Goal: Information Seeking & Learning: Learn about a topic

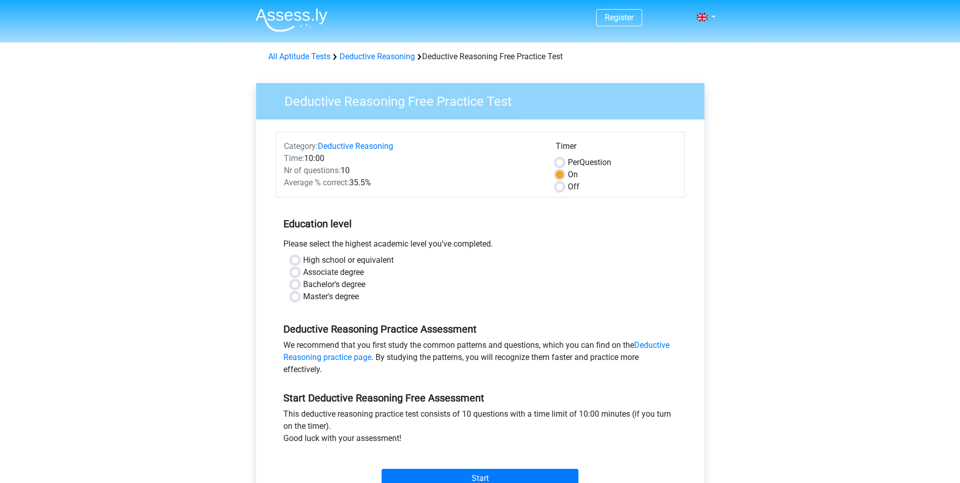
click at [640, 260] on div "High school or equivalent" at bounding box center [480, 260] width 378 height 12
click at [568, 185] on label "Off" at bounding box center [574, 187] width 12 height 12
click at [561, 185] on input "Off" at bounding box center [560, 186] width 8 height 10
radio input "true"
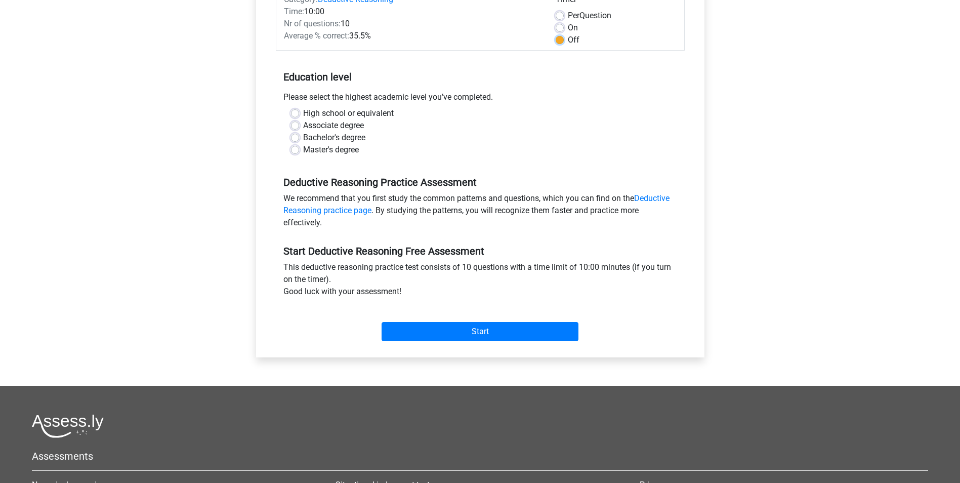
scroll to position [152, 0]
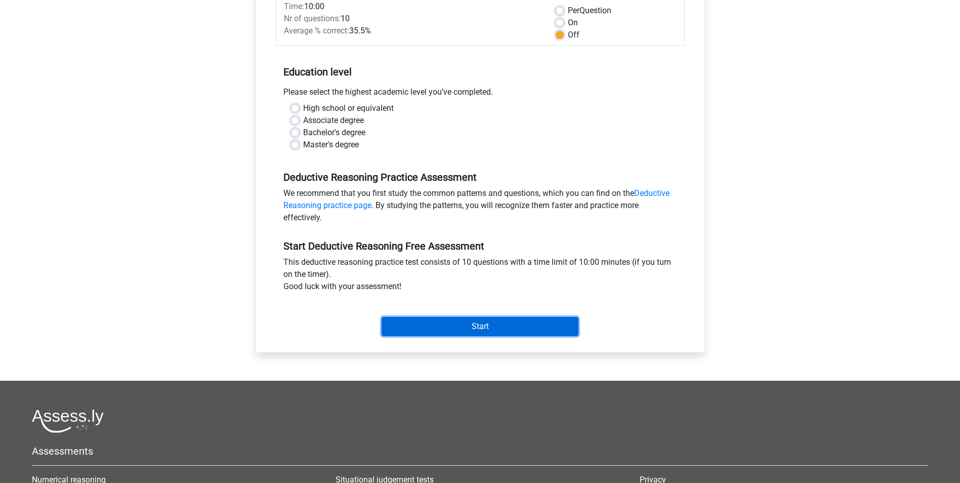
click at [483, 317] on input "Start" at bounding box center [480, 326] width 197 height 19
click at [467, 140] on div "Master's degree" at bounding box center [480, 145] width 378 height 12
click at [303, 145] on label "Master's degree" at bounding box center [331, 145] width 56 height 12
click at [294, 145] on input "Master's degree" at bounding box center [295, 144] width 8 height 10
radio input "true"
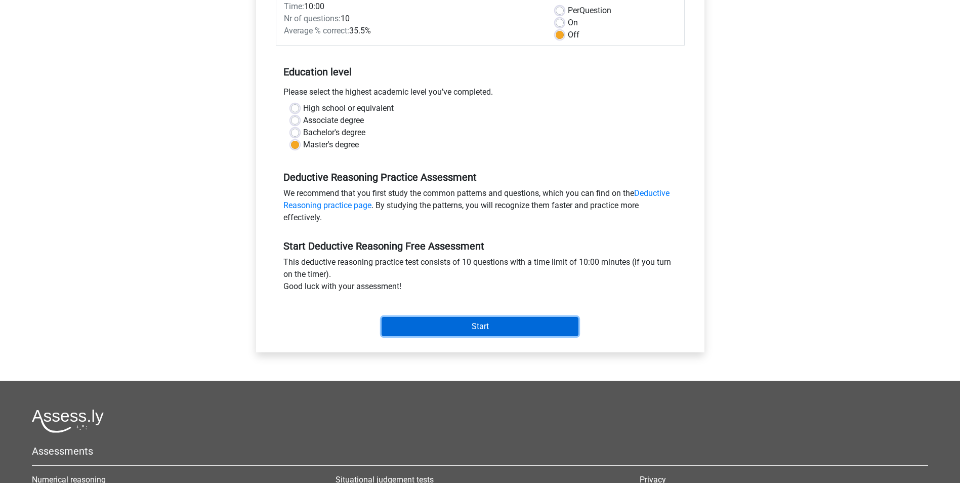
click at [492, 317] on input "Start" at bounding box center [480, 326] width 197 height 19
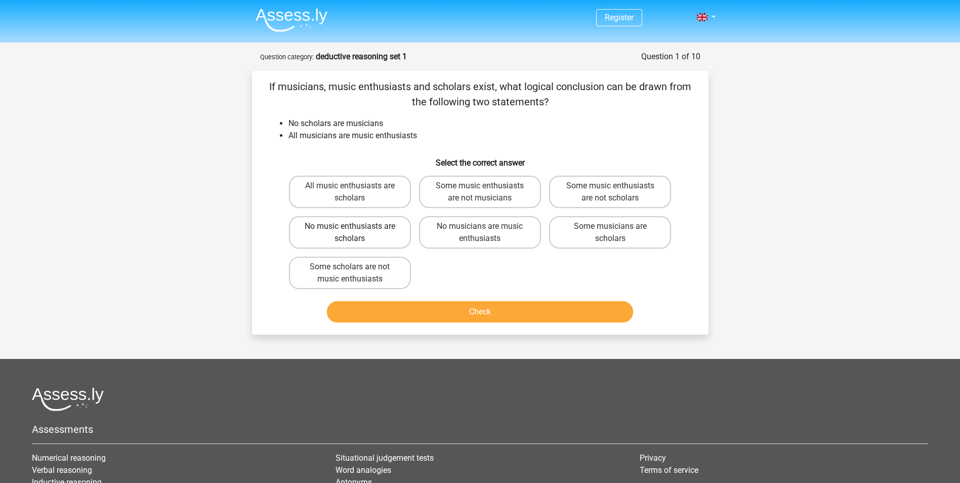
click at [396, 239] on label "No music enthusiasts are scholars" at bounding box center [350, 232] width 122 height 32
click at [356, 233] on input "No music enthusiasts are scholars" at bounding box center [353, 229] width 7 height 7
radio input "true"
click at [388, 277] on label "Some scholars are not music enthusiasts" at bounding box center [350, 273] width 122 height 32
click at [356, 273] on input "Some scholars are not music enthusiasts" at bounding box center [353, 270] width 7 height 7
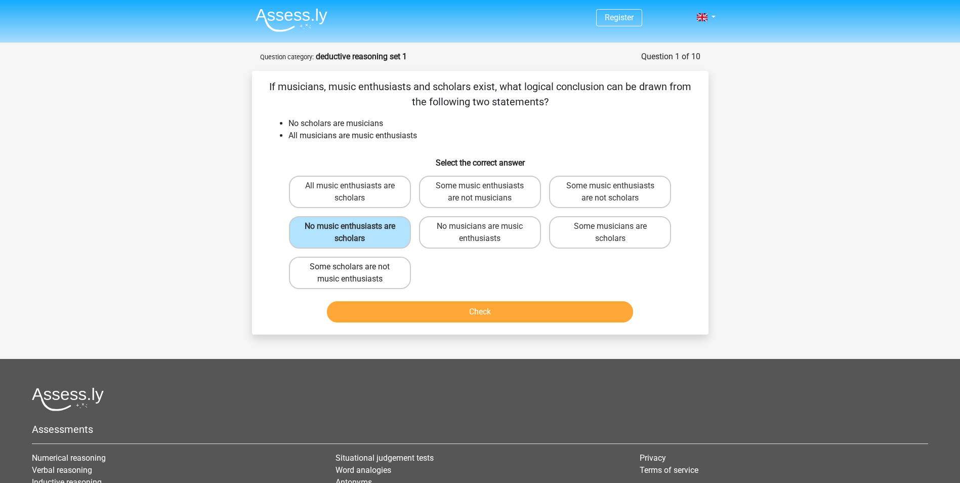
radio input "true"
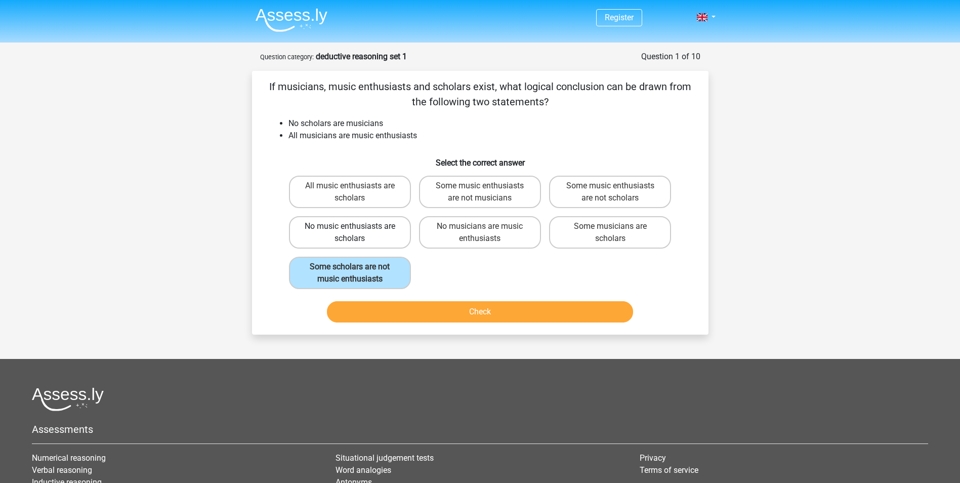
click at [386, 238] on label "No music enthusiasts are scholars" at bounding box center [350, 232] width 122 height 32
click at [356, 233] on input "No music enthusiasts are scholars" at bounding box center [353, 229] width 7 height 7
radio input "true"
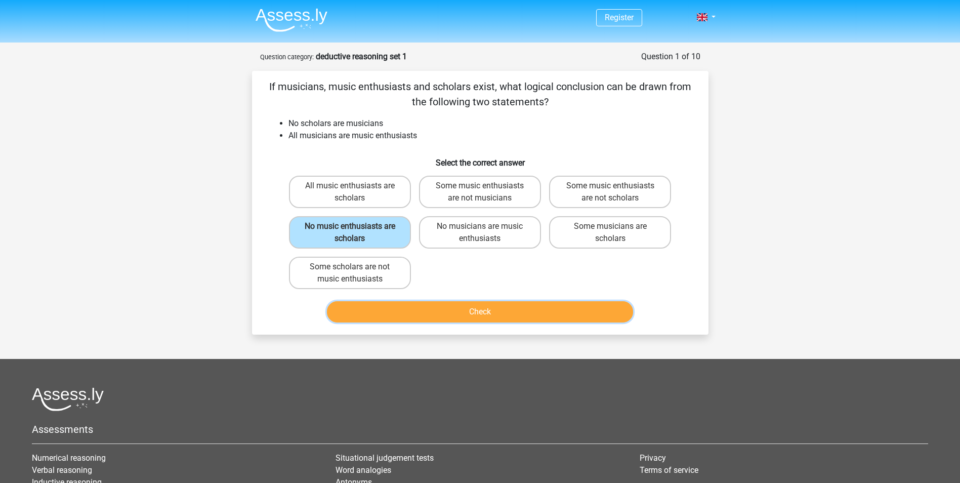
click at [431, 316] on button "Check" at bounding box center [480, 311] width 306 height 21
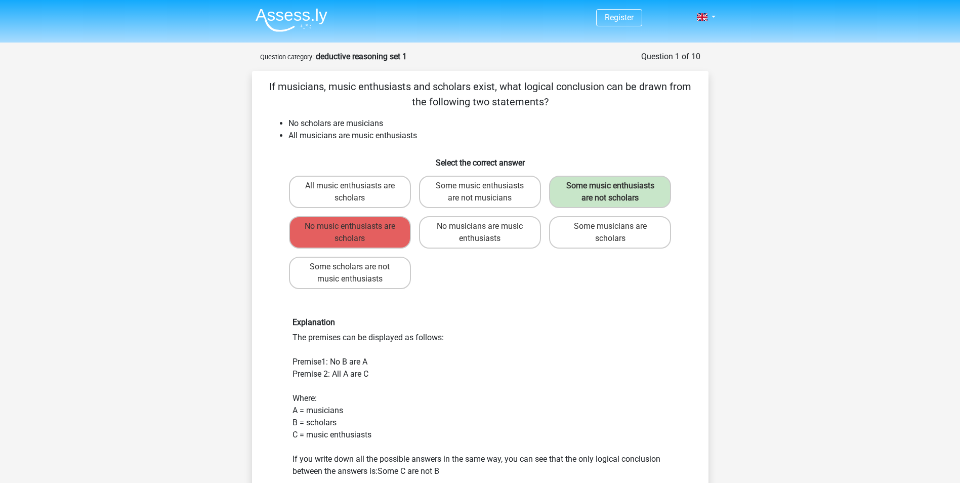
drag, startPoint x: 304, startPoint y: 334, endPoint x: 441, endPoint y: 338, distance: 136.7
click at [441, 338] on div "Explanation The premises can be displayed as follows: Premise1: No B are A Prem…" at bounding box center [480, 409] width 391 height 184
drag, startPoint x: 311, startPoint y: 362, endPoint x: 407, endPoint y: 357, distance: 96.3
click at [407, 357] on div "Explanation The premises can be displayed as follows: Premise1: No B are A Prem…" at bounding box center [480, 409] width 391 height 184
click at [405, 359] on div "Explanation The premises can be displayed as follows: Premise1: No B are A Prem…" at bounding box center [480, 409] width 391 height 184
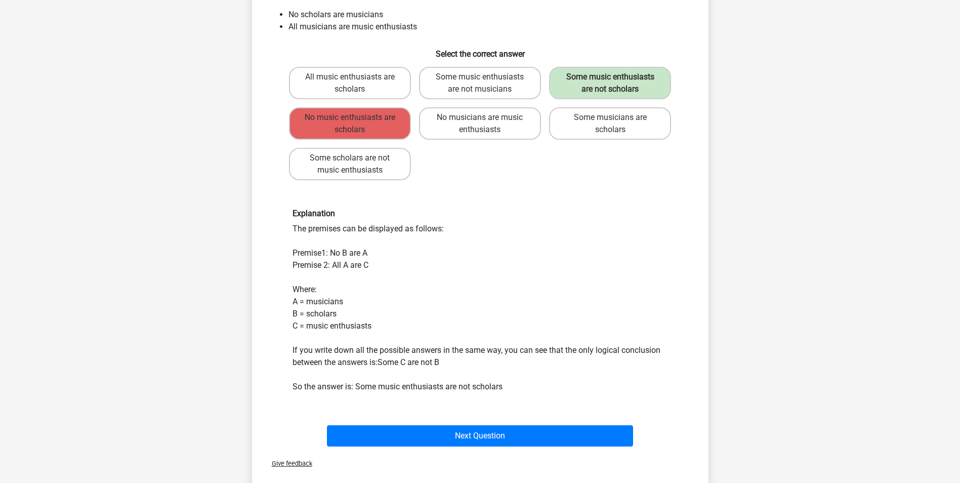
scroll to position [101, 0]
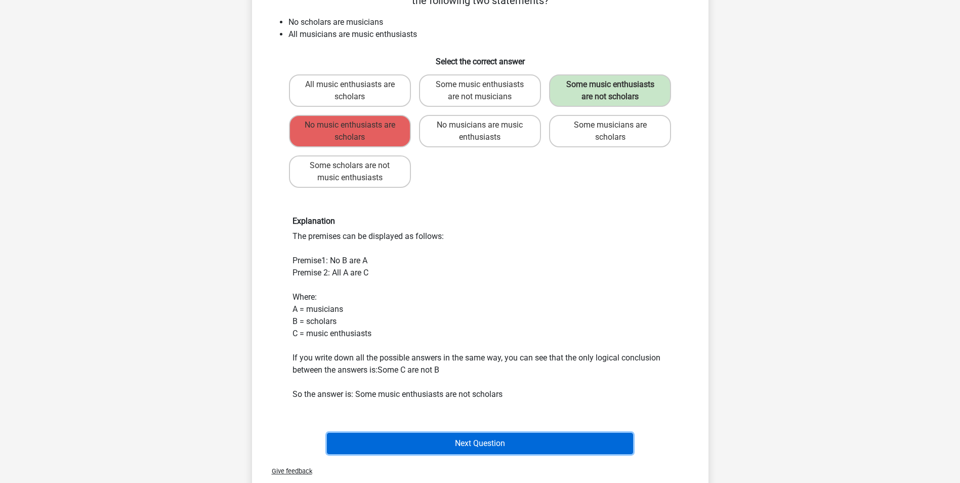
click at [491, 439] on button "Next Question" at bounding box center [480, 443] width 306 height 21
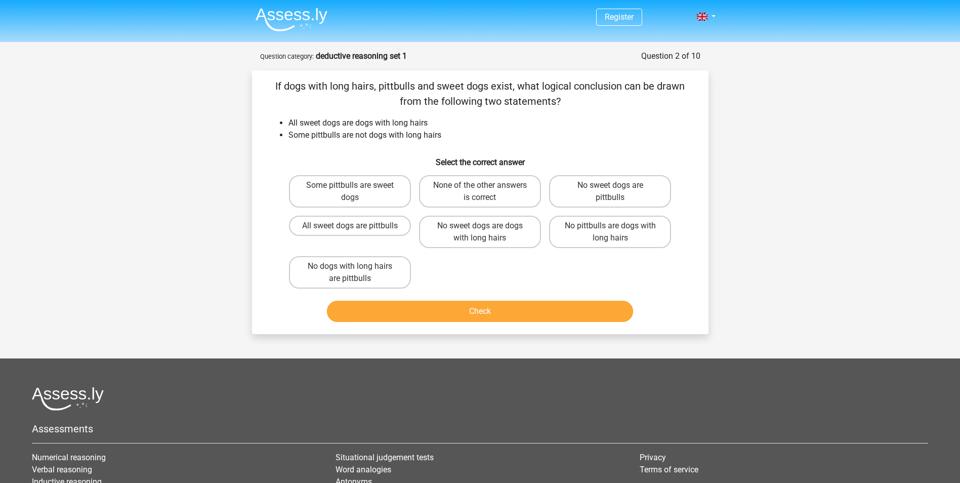
scroll to position [0, 0]
drag, startPoint x: 286, startPoint y: 119, endPoint x: 443, endPoint y: 122, distance: 156.9
click at [443, 122] on ul "All sweet dogs are dogs with long hairs Some pittbulls are not dogs with long h…" at bounding box center [480, 129] width 424 height 24
drag, startPoint x: 291, startPoint y: 134, endPoint x: 448, endPoint y: 136, distance: 156.9
click at [448, 136] on li "Some pittbulls are not dogs with long hairs" at bounding box center [490, 136] width 404 height 12
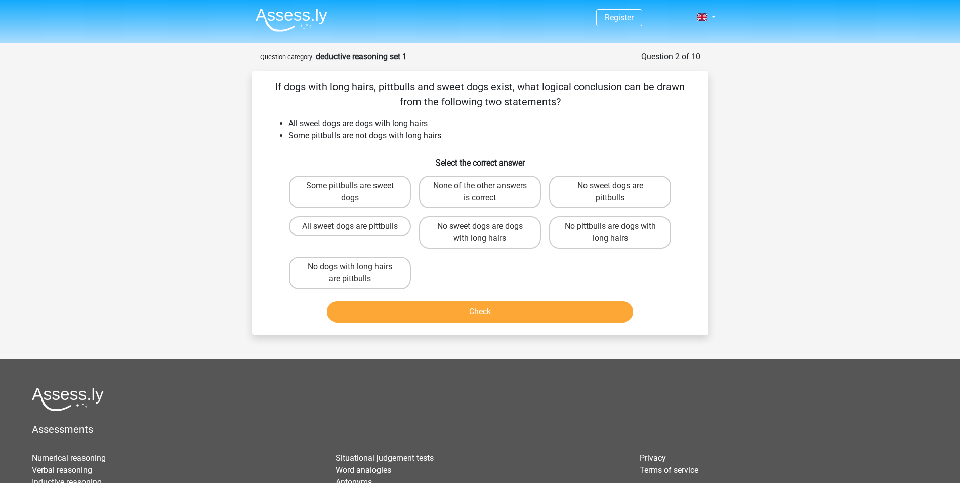
drag, startPoint x: 448, startPoint y: 136, endPoint x: 344, endPoint y: 160, distance: 107.0
click at [344, 160] on h6 "Select the correct answer" at bounding box center [480, 159] width 424 height 18
click at [389, 272] on label "No dogs with long hairs are pittbulls" at bounding box center [350, 273] width 122 height 32
click at [356, 272] on input "No dogs with long hairs are pittbulls" at bounding box center [353, 270] width 7 height 7
radio input "true"
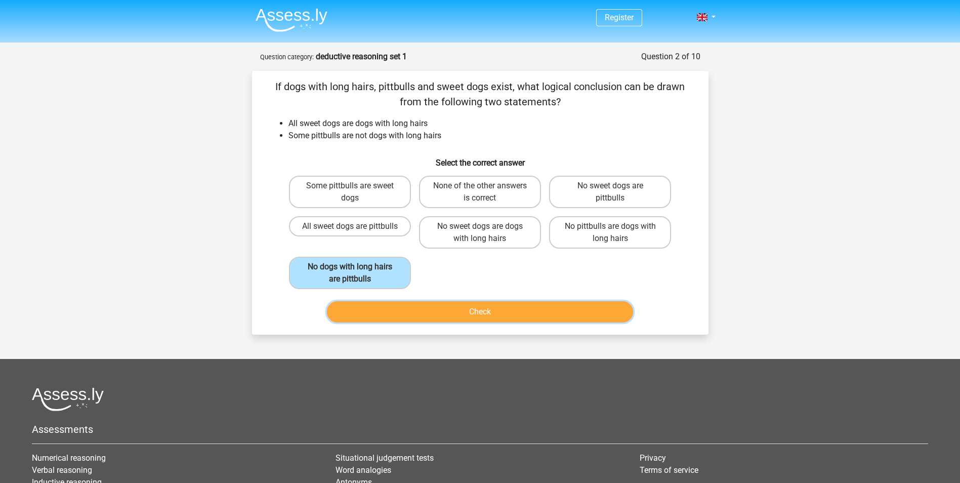
click at [511, 318] on button "Check" at bounding box center [480, 311] width 306 height 21
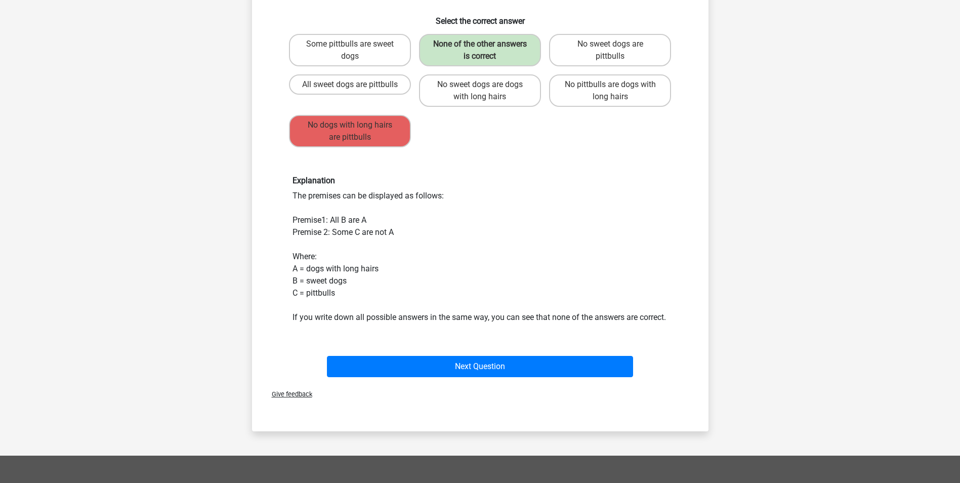
scroll to position [152, 0]
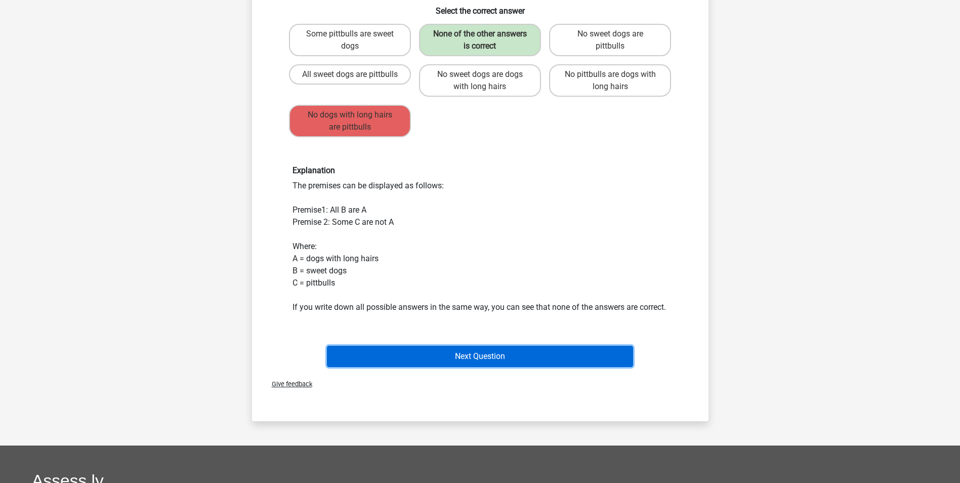
click at [540, 360] on button "Next Question" at bounding box center [480, 356] width 306 height 21
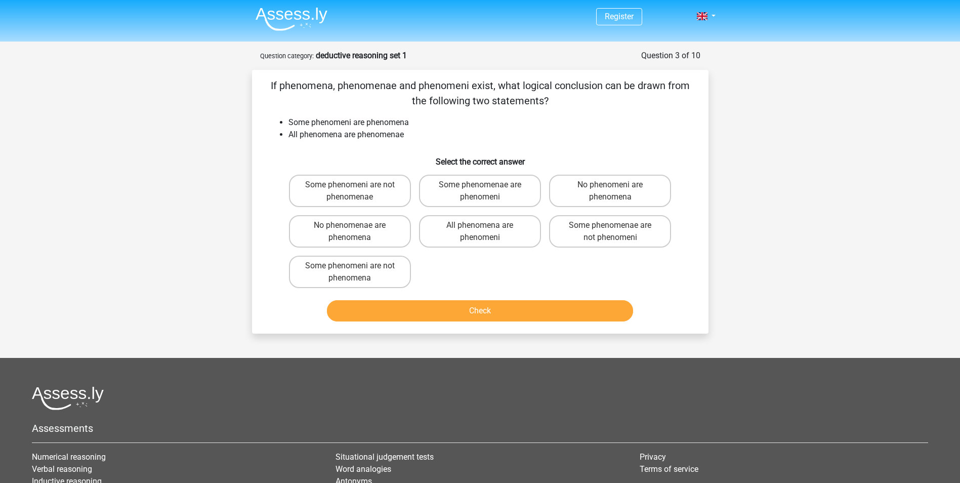
scroll to position [0, 0]
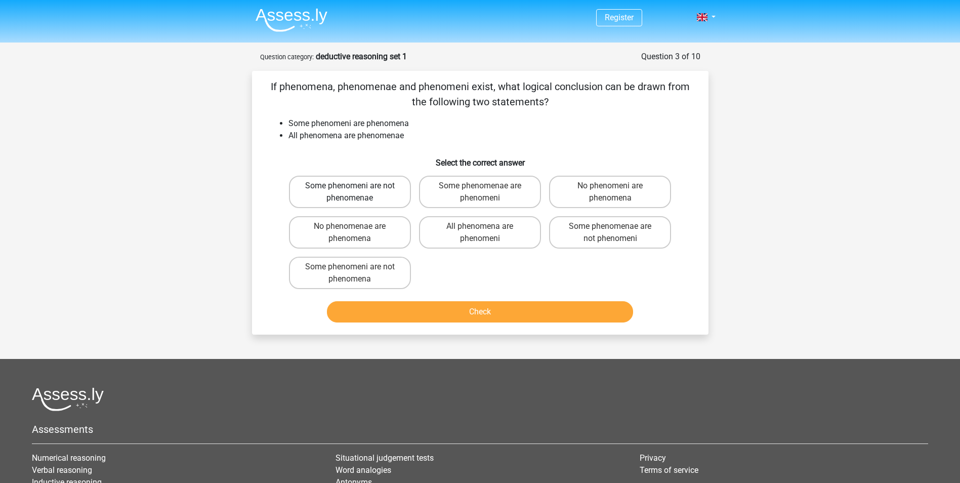
click at [314, 188] on label "Some phenomeni are not phenomenae" at bounding box center [350, 192] width 122 height 32
click at [350, 188] on input "Some phenomeni are not phenomenae" at bounding box center [353, 189] width 7 height 7
radio input "true"
click at [634, 236] on label "Some phenomenae are not phenomeni" at bounding box center [610, 232] width 122 height 32
click at [617, 233] on input "Some phenomenae are not phenomeni" at bounding box center [613, 229] width 7 height 7
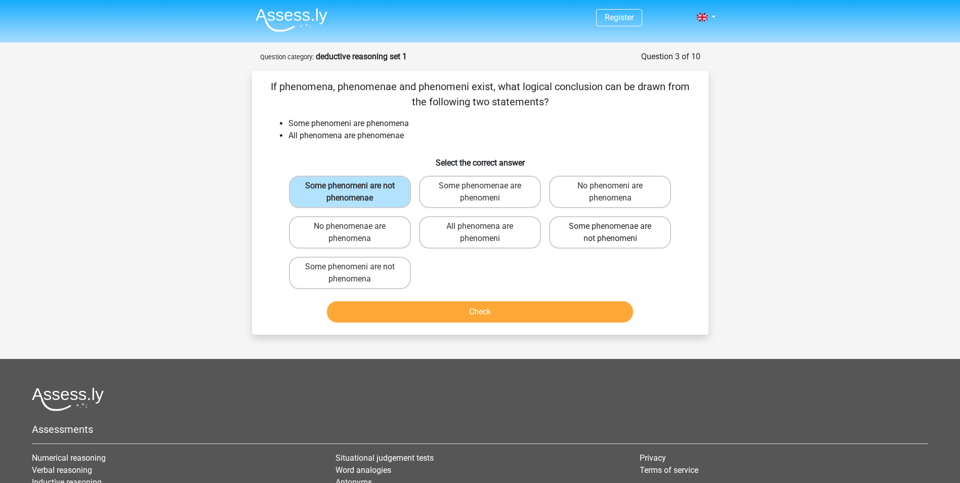
radio input "true"
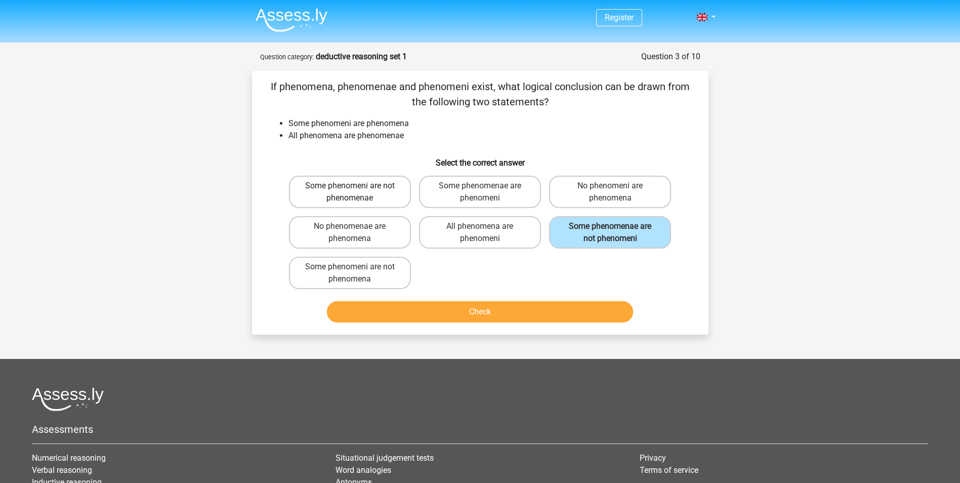
click at [376, 178] on label "Some phenomeni are not phenomenae" at bounding box center [350, 192] width 122 height 32
click at [356, 186] on input "Some phenomeni are not phenomenae" at bounding box center [353, 189] width 7 height 7
radio input "true"
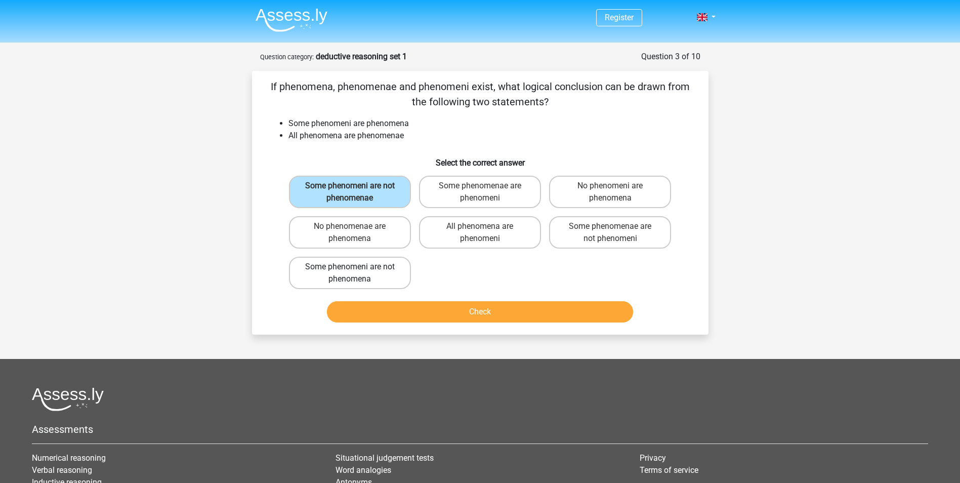
click at [318, 282] on label "Some phenomeni are not phenomena" at bounding box center [350, 273] width 122 height 32
click at [350, 273] on input "Some phenomeni are not phenomena" at bounding box center [353, 270] width 7 height 7
radio input "true"
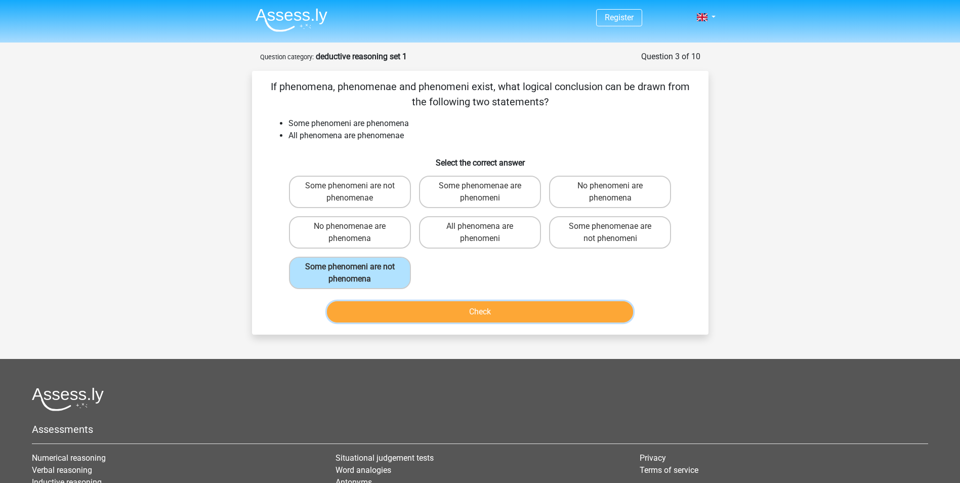
click at [502, 312] on button "Check" at bounding box center [480, 311] width 306 height 21
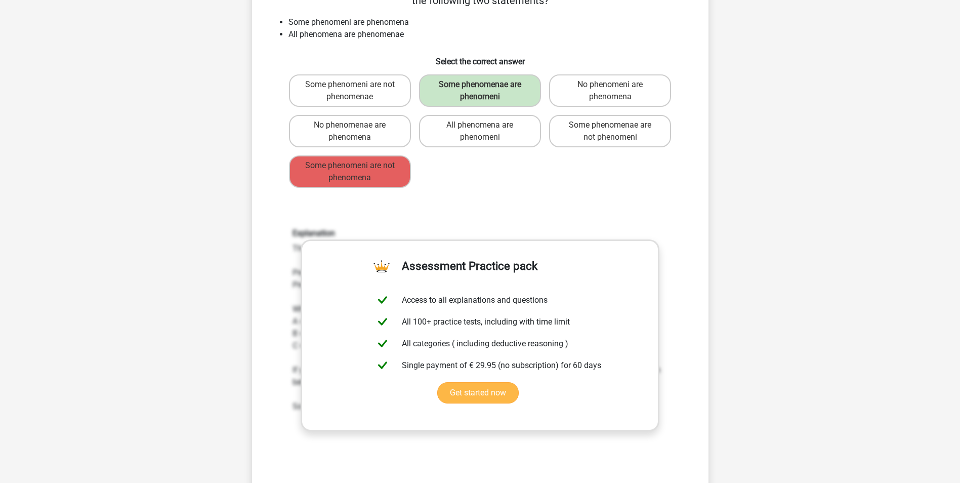
scroll to position [51, 0]
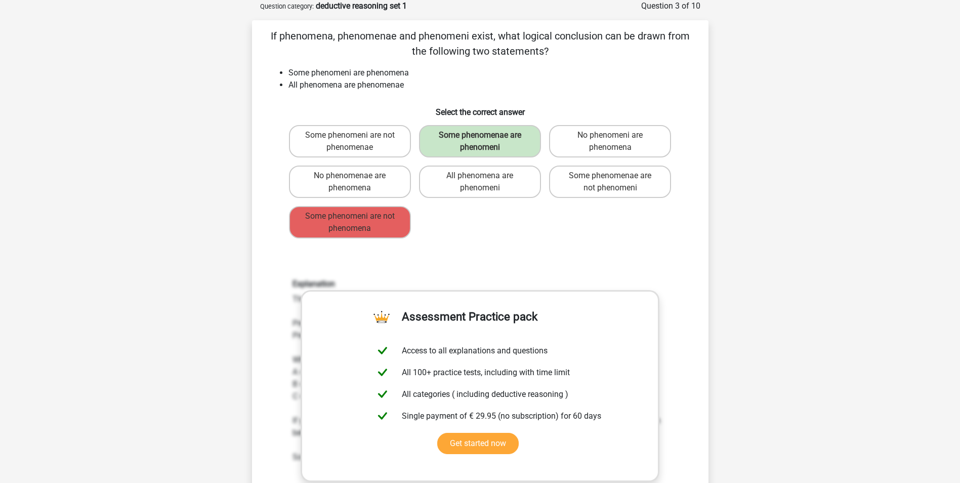
click at [444, 222] on div "Some phenomeni are not phenomenae Some phenomenae are phenomeni No phenomeni ar…" at bounding box center [480, 181] width 391 height 121
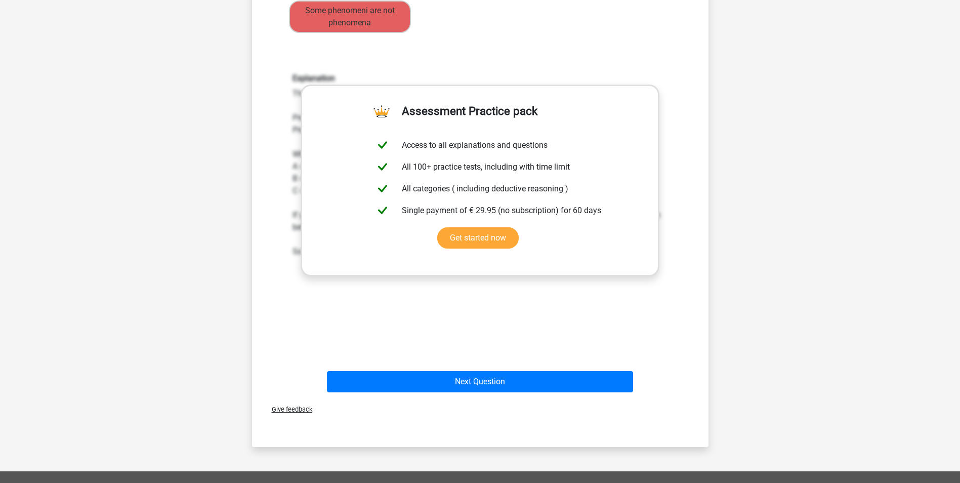
scroll to position [405, 0]
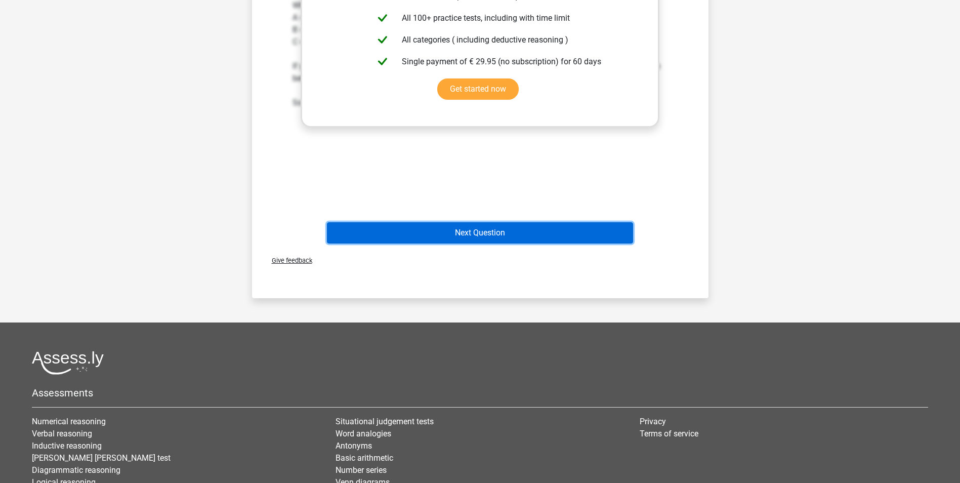
click at [448, 235] on button "Next Question" at bounding box center [480, 232] width 306 height 21
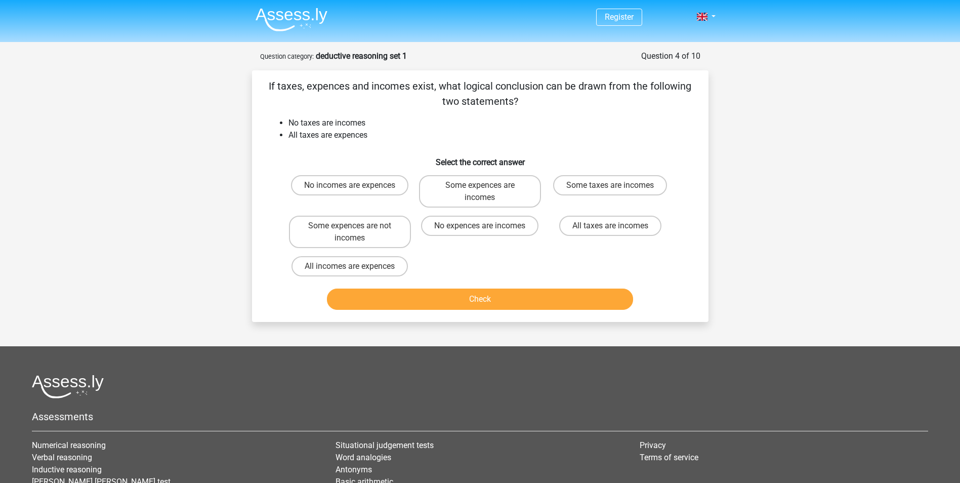
scroll to position [0, 0]
drag, startPoint x: 284, startPoint y: 83, endPoint x: 461, endPoint y: 84, distance: 177.6
click at [461, 84] on p "If taxes, expences and incomes exist, what logical conclusion can be drawn from…" at bounding box center [480, 94] width 424 height 30
